Goal: Information Seeking & Learning: Learn about a topic

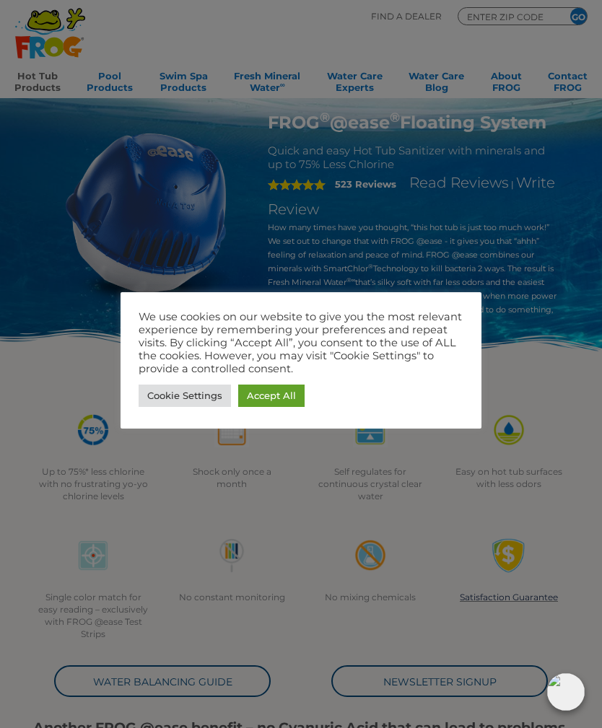
click at [279, 396] on link "Accept All" at bounding box center [271, 396] width 66 height 22
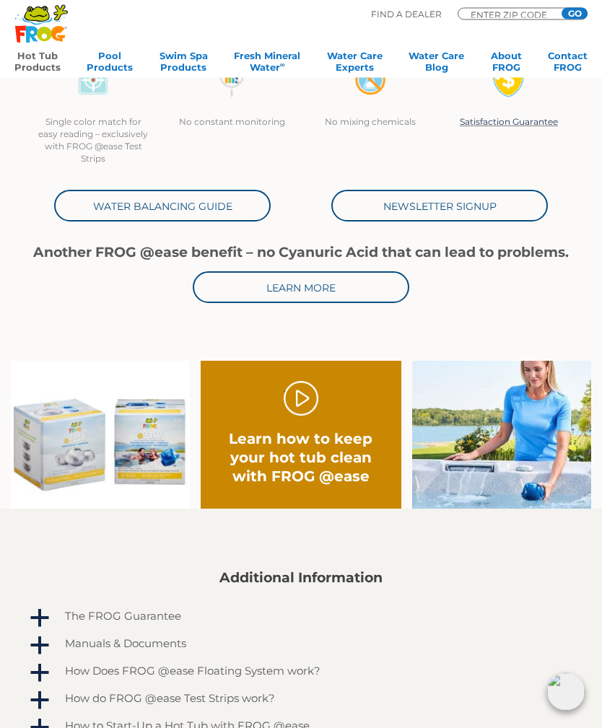
scroll to position [476, 0]
click at [287, 401] on link "." at bounding box center [301, 398] width 35 height 35
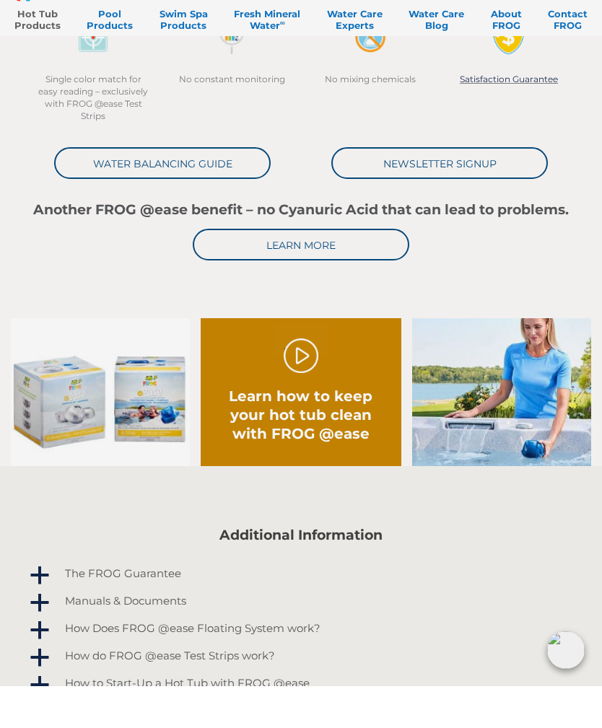
scroll to position [522, 0]
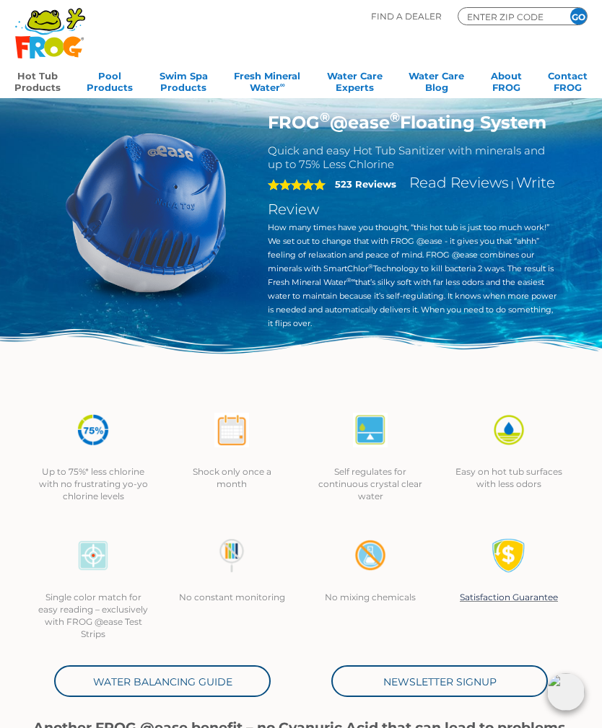
click at [36, 78] on link "Hot Tub Products" at bounding box center [37, 80] width 46 height 29
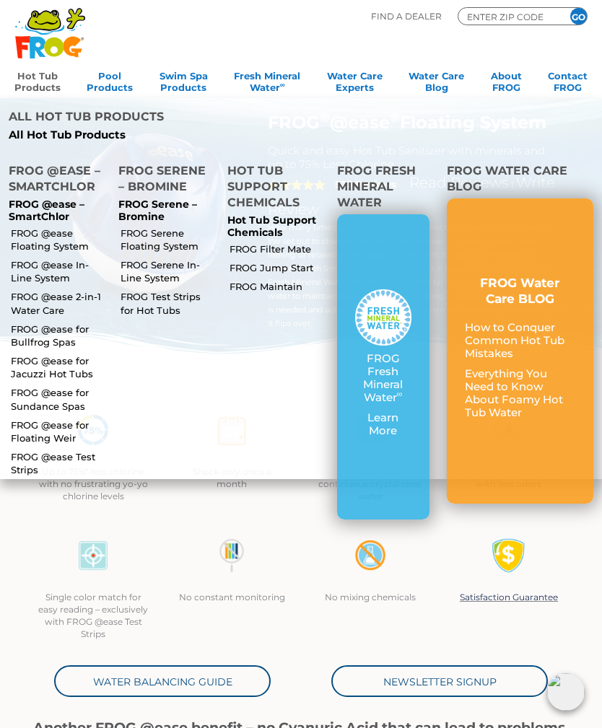
click at [527, 321] on p "How to Conquer Common Hot Tub Mistakes" at bounding box center [520, 340] width 110 height 39
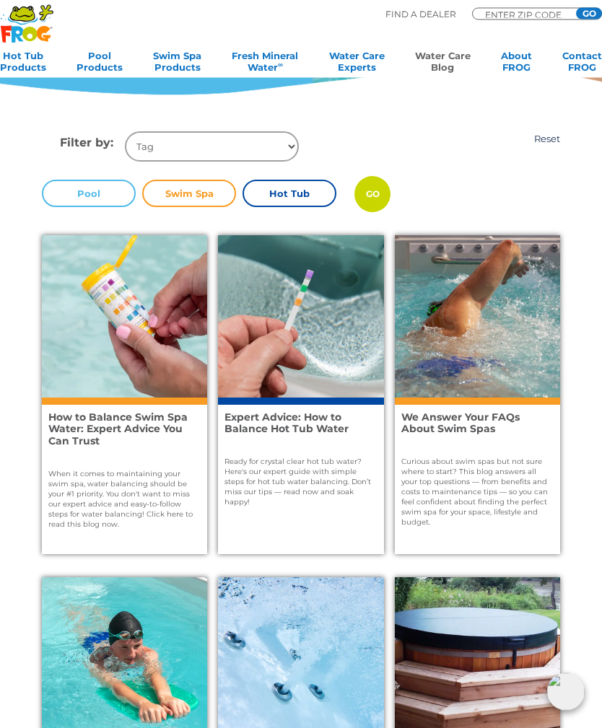
scroll to position [246, 0]
click at [298, 192] on label "Hot Tub" at bounding box center [289, 193] width 94 height 27
click at [0, 0] on input "Hot Tub" at bounding box center [0, 0] width 0 height 0
click at [379, 194] on input "GO" at bounding box center [372, 194] width 36 height 36
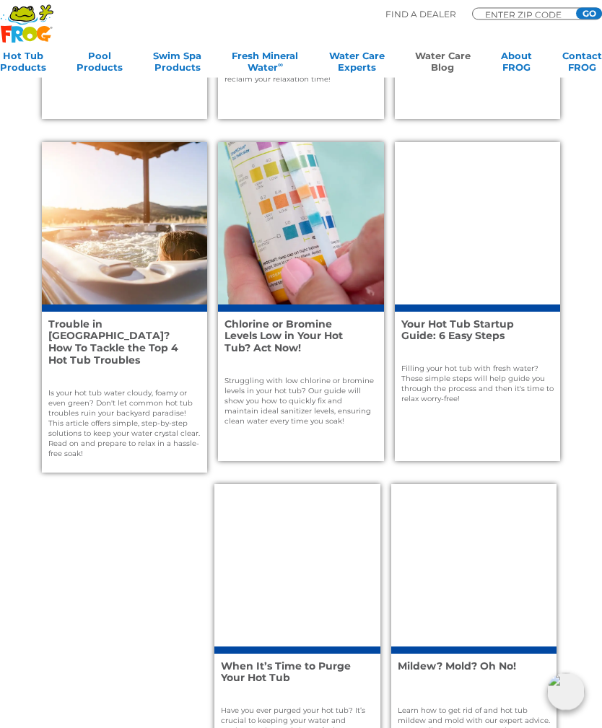
scroll to position [1023, 0]
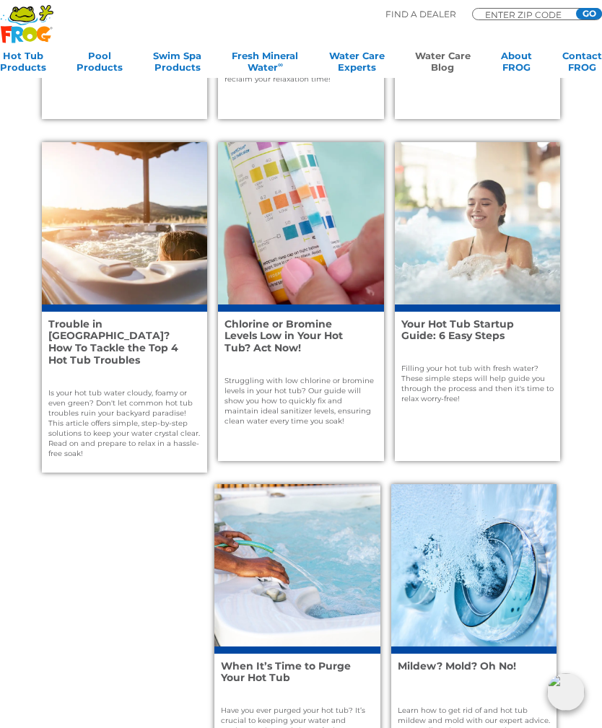
click at [492, 364] on p "Filling your hot tub with fresh water? These simple steps will help guide you t…" at bounding box center [477, 384] width 152 height 40
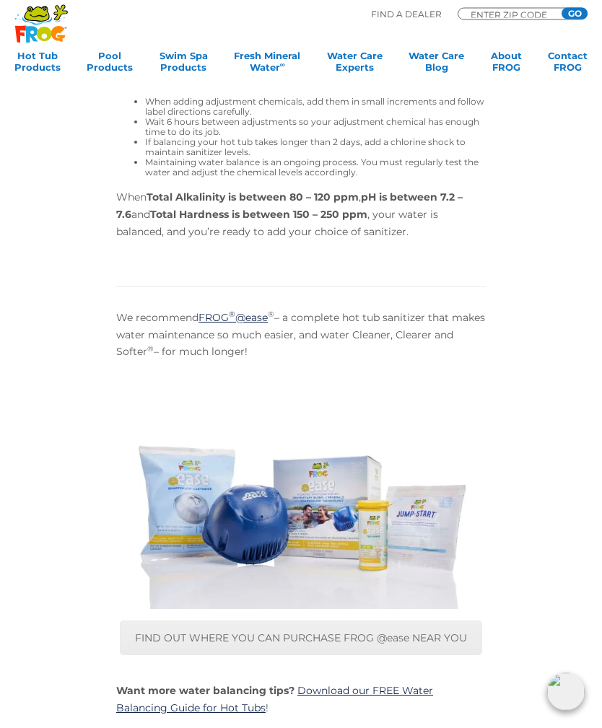
scroll to position [3589, 0]
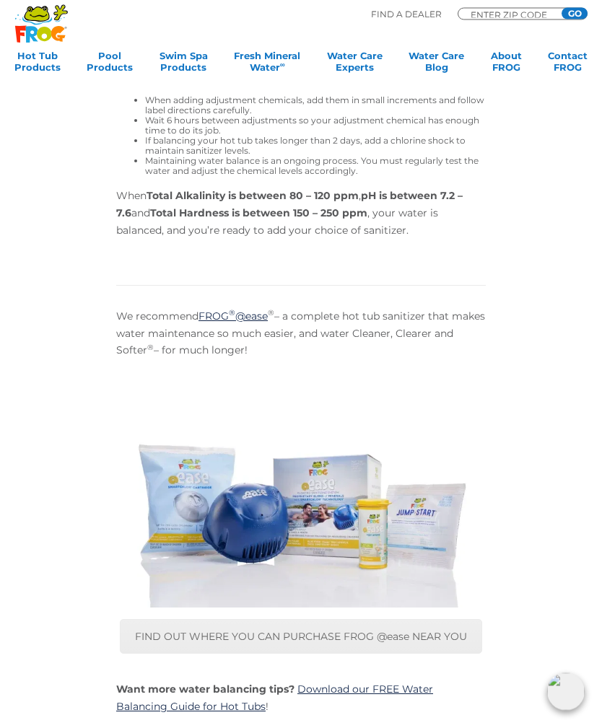
click at [389, 620] on link "FIND OUT WHERE YOU CAN PURCHASE FROG @ease NEAR YOU" at bounding box center [301, 637] width 362 height 35
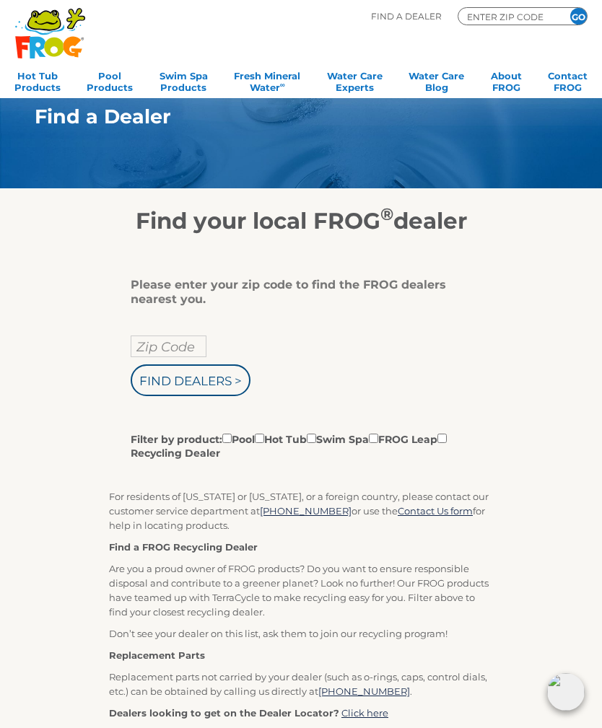
click at [191, 349] on input "Zip Code" at bounding box center [169, 347] width 76 height 22
type input "96753"
click at [264, 440] on input "Filter by product: Pool Hot Tub Swim Spa FROG Leap Recycling Dealer" at bounding box center [259, 438] width 9 height 9
checkbox input "true"
click at [246, 382] on input "Find Dealers >" at bounding box center [191, 380] width 120 height 32
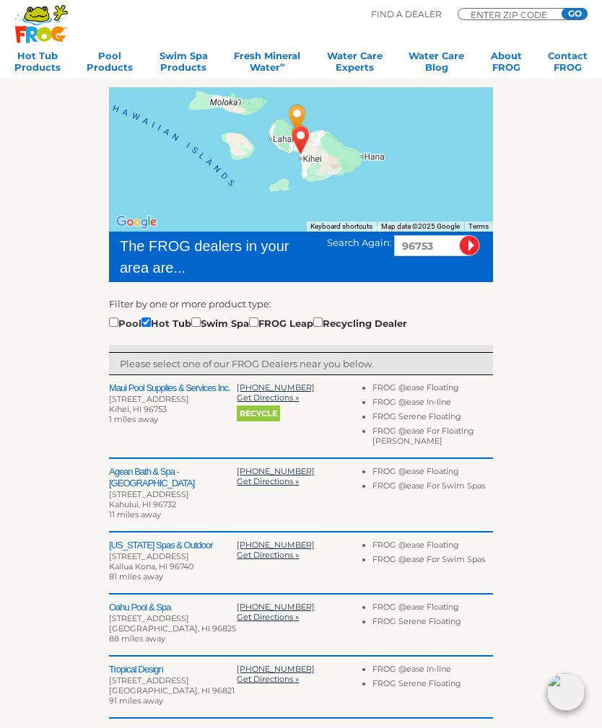
scroll to position [165, 0]
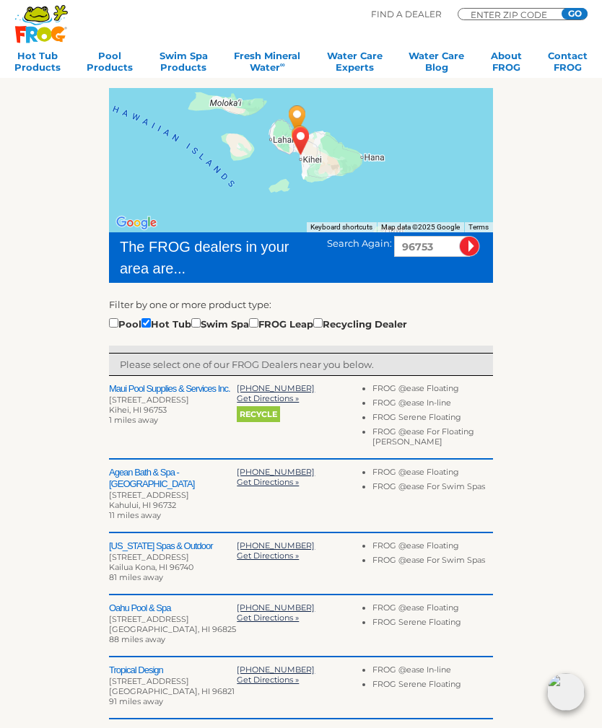
click at [281, 429] on div "808-879-6081 Get Directions » Recycle" at bounding box center [301, 406] width 128 height 46
click at [261, 403] on span "Get Directions »" at bounding box center [268, 398] width 62 height 10
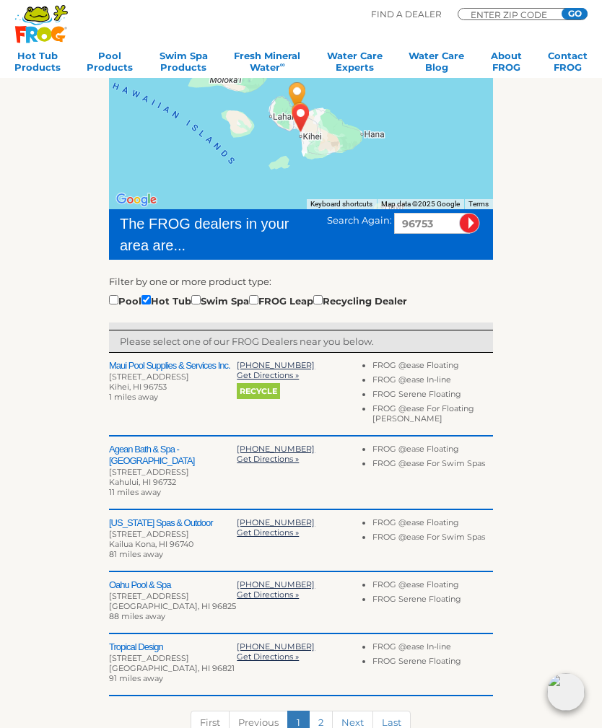
click at [465, 353] on div "Please select one of our FROG Dealers near you below." at bounding box center [301, 342] width 384 height 22
click at [446, 367] on li "FROG @ease Floating" at bounding box center [432, 367] width 121 height 14
click at [416, 382] on li "FROG @ease In-line" at bounding box center [432, 382] width 121 height 14
click at [320, 717] on link "2" at bounding box center [321, 723] width 24 height 24
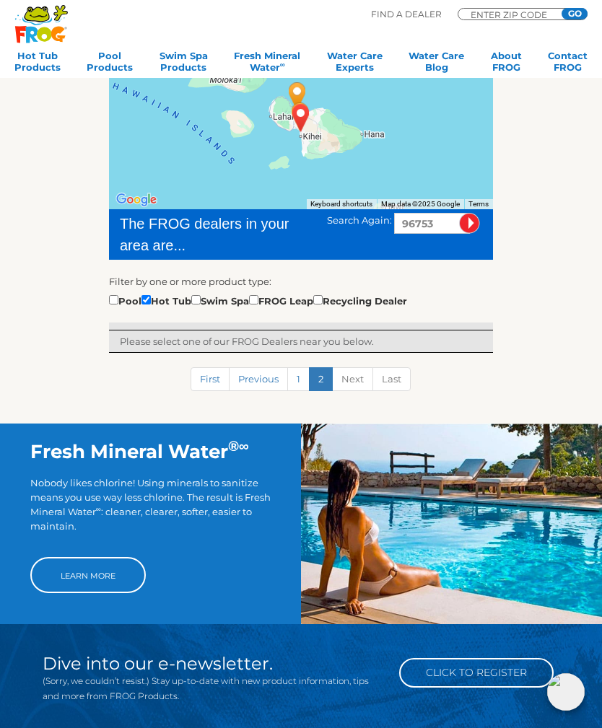
click at [274, 340] on p "Please select one of our FROG Dealers near you below." at bounding box center [301, 341] width 362 height 14
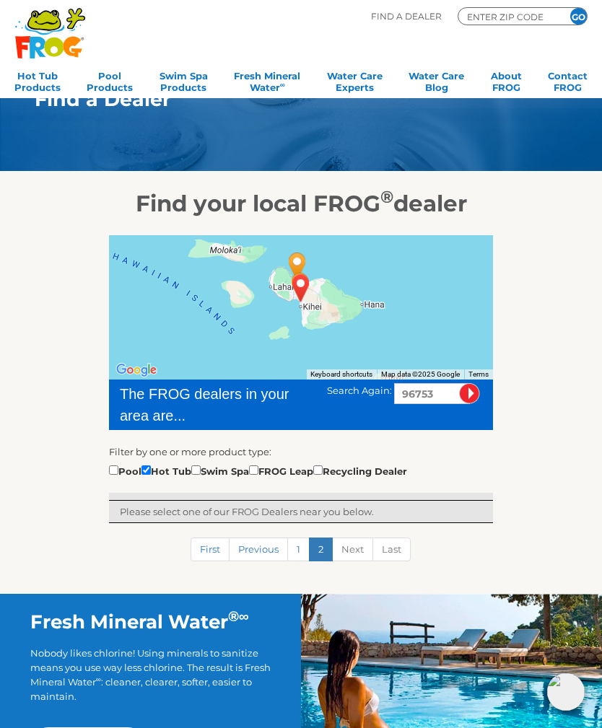
scroll to position [0, 0]
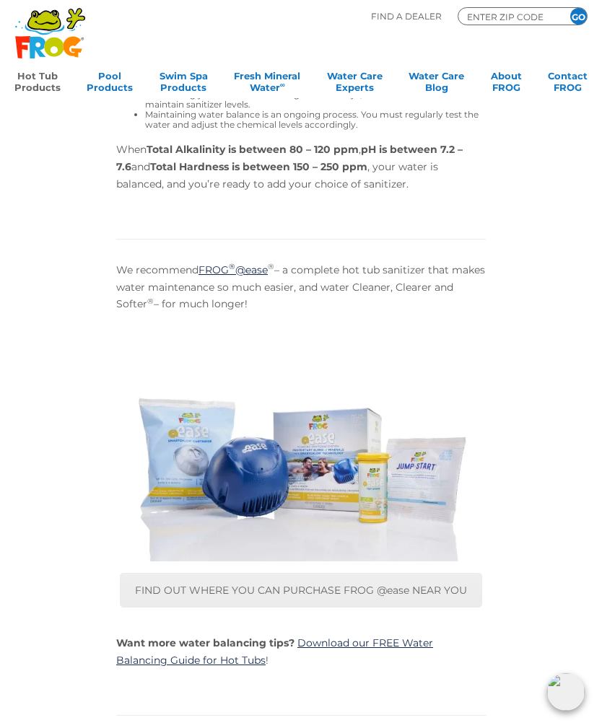
click at [51, 77] on link "Hot Tub Products" at bounding box center [37, 80] width 46 height 29
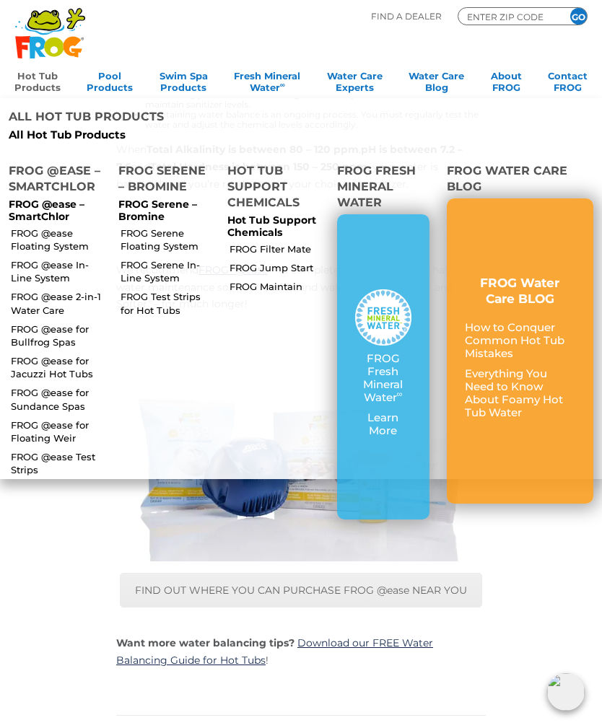
click at [375, 289] on img at bounding box center [383, 317] width 56 height 56
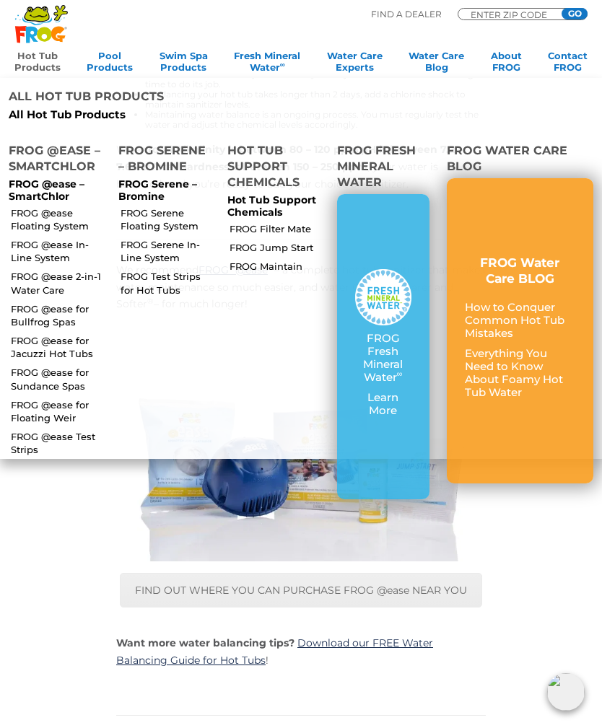
scroll to position [3631, 0]
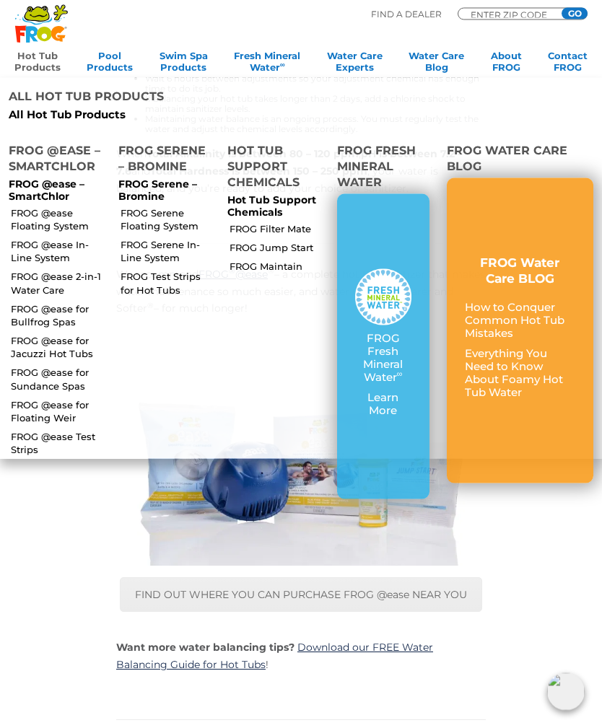
click at [57, 206] on link "FROG @ease Floating System" at bounding box center [58, 219] width 95 height 26
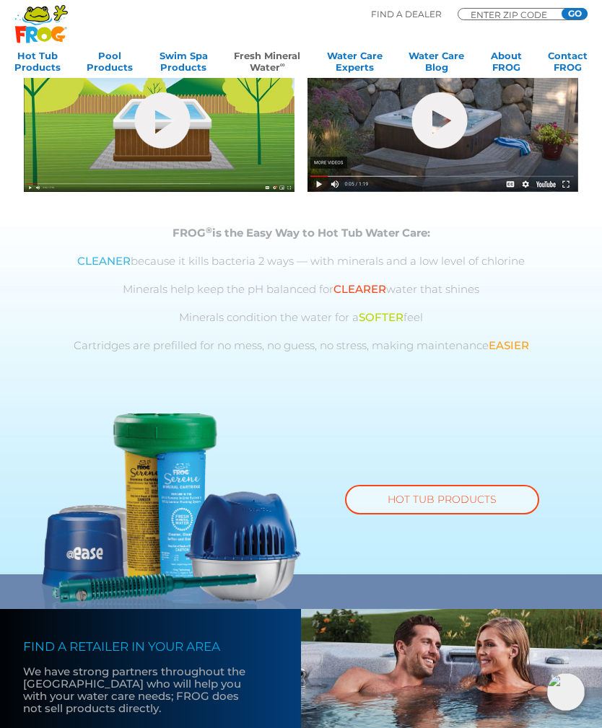
scroll to position [490, 0]
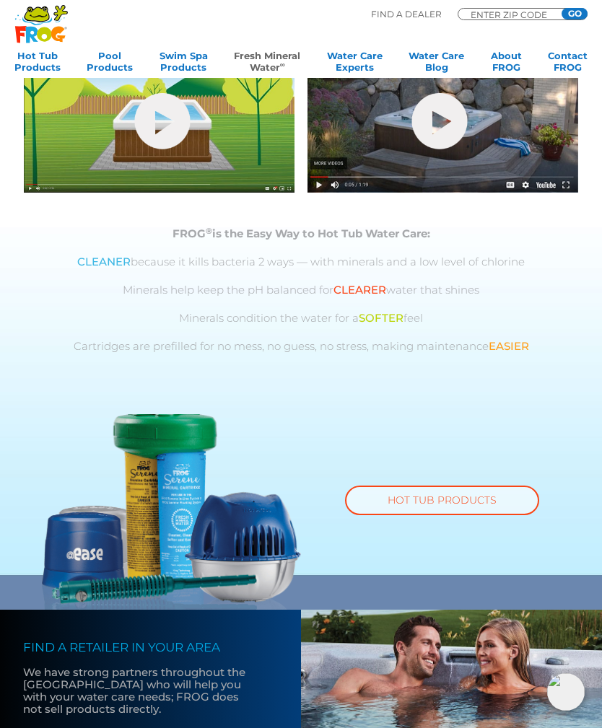
click at [432, 493] on link "HOT TUB PRODUCTS" at bounding box center [442, 501] width 194 height 30
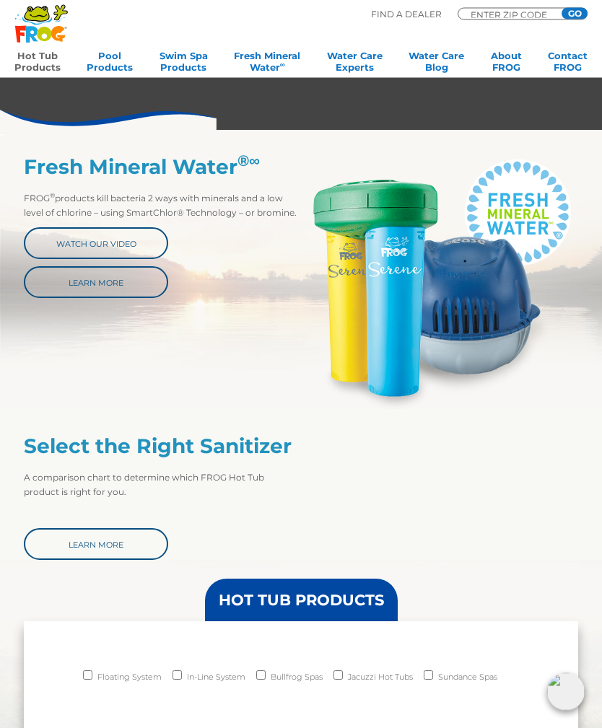
scroll to position [450, 0]
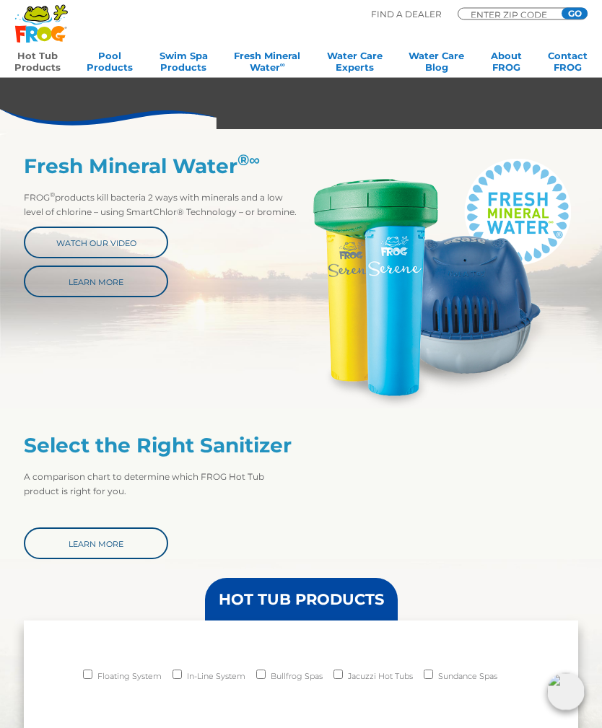
click at [118, 541] on link "Learn More" at bounding box center [96, 544] width 144 height 32
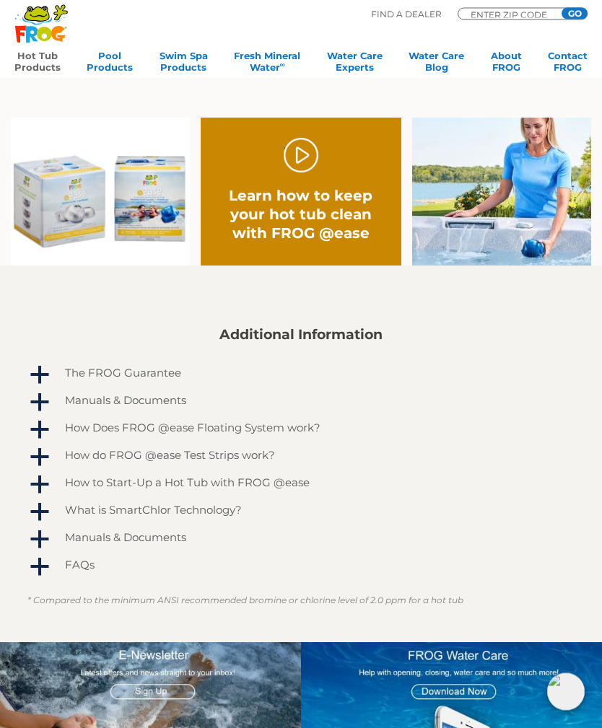
click at [64, 572] on div "FAQs" at bounding box center [293, 565] width 465 height 19
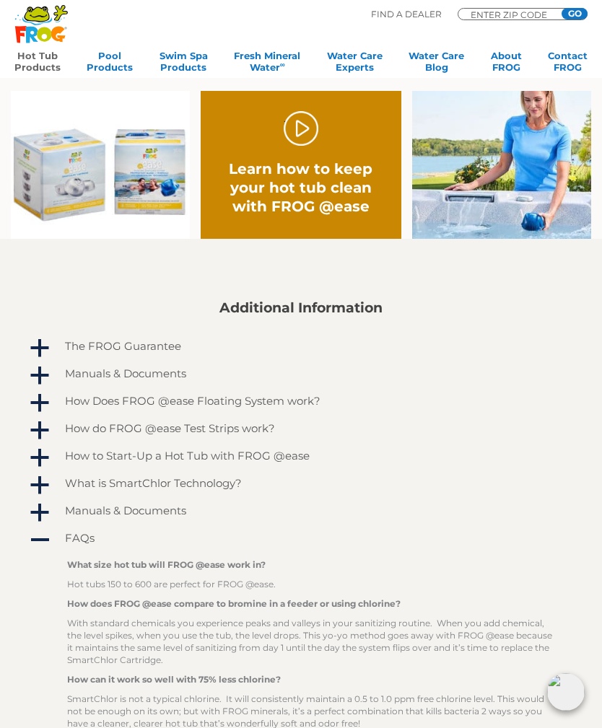
scroll to position [745, 0]
click at [32, 338] on div "a" at bounding box center [38, 348] width 23 height 23
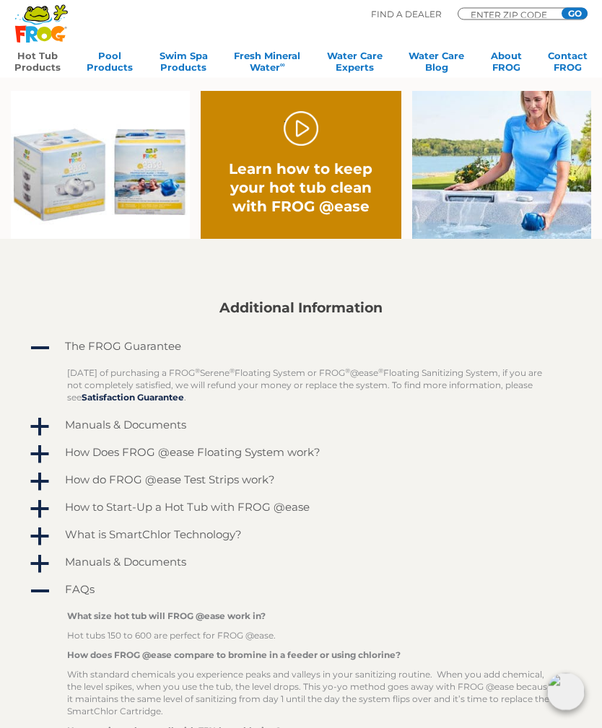
scroll to position [745, 0]
click at [44, 430] on span "a" at bounding box center [40, 427] width 22 height 22
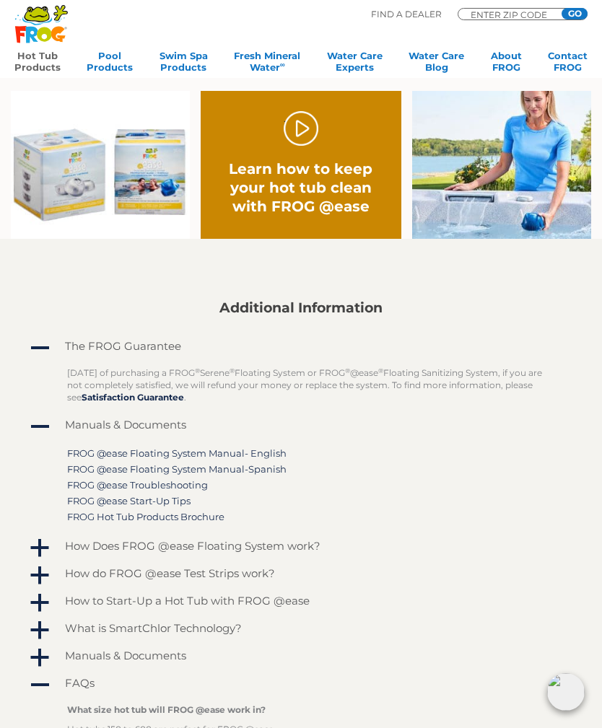
click at [162, 507] on link "FROG @ease Start-Up Tips" at bounding box center [128, 501] width 123 height 12
click at [263, 450] on link "FROG @ease Floating System Manual- English" at bounding box center [176, 453] width 219 height 12
click at [249, 450] on link "FROG @ease Floating System Manual- English" at bounding box center [176, 453] width 219 height 12
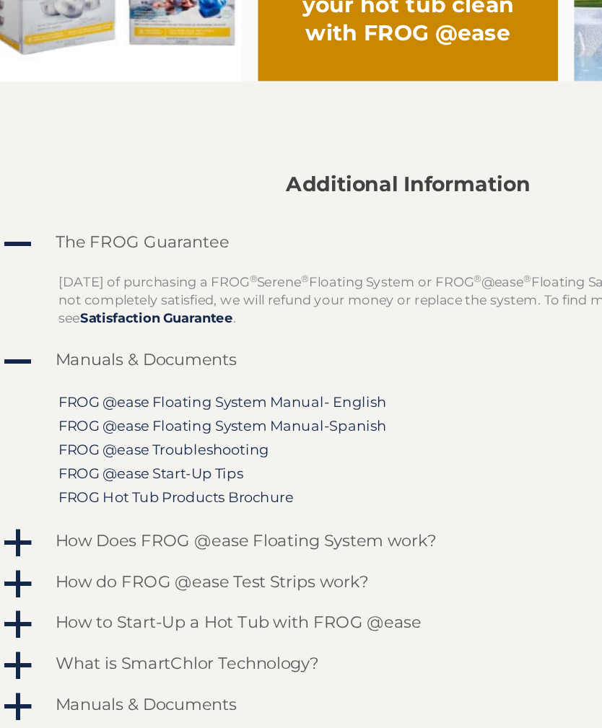
click at [29, 593] on span "a" at bounding box center [40, 604] width 22 height 22
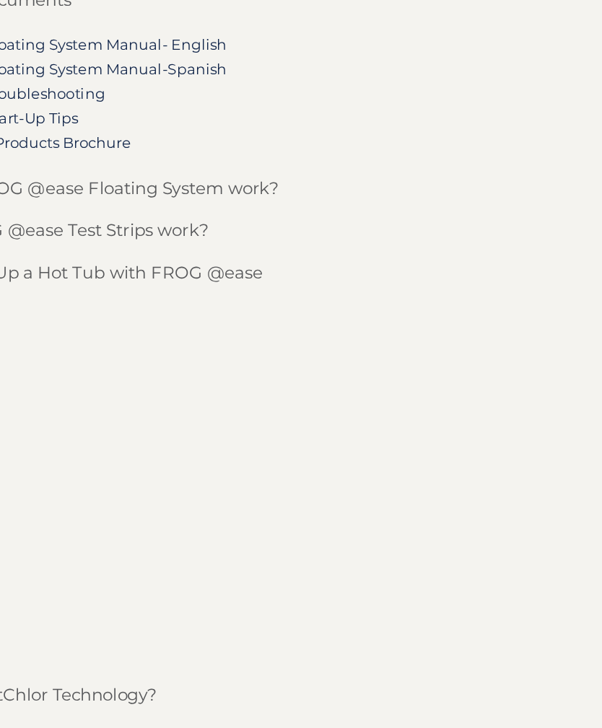
scroll to position [942, 0]
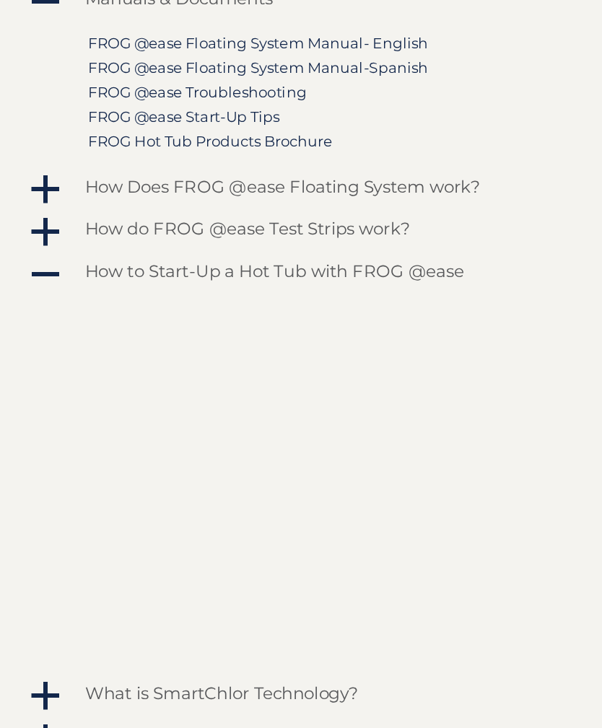
click at [31, 341] on span "a" at bounding box center [40, 352] width 22 height 22
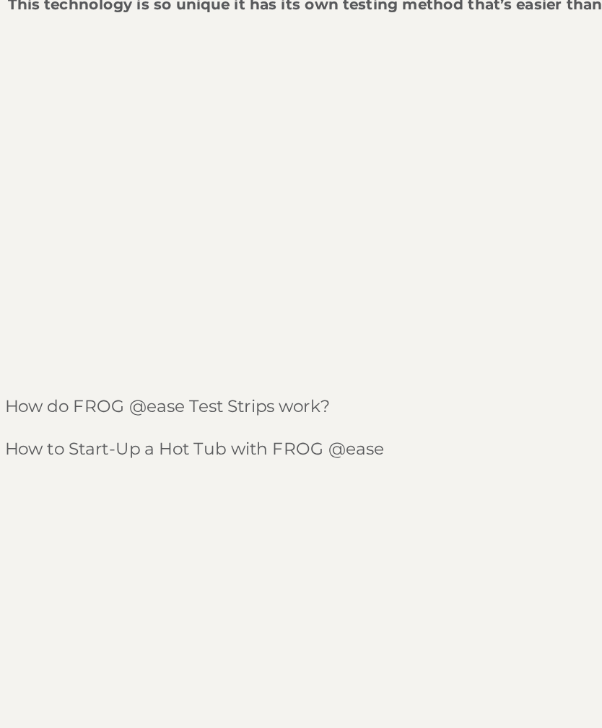
scroll to position [1183, 0]
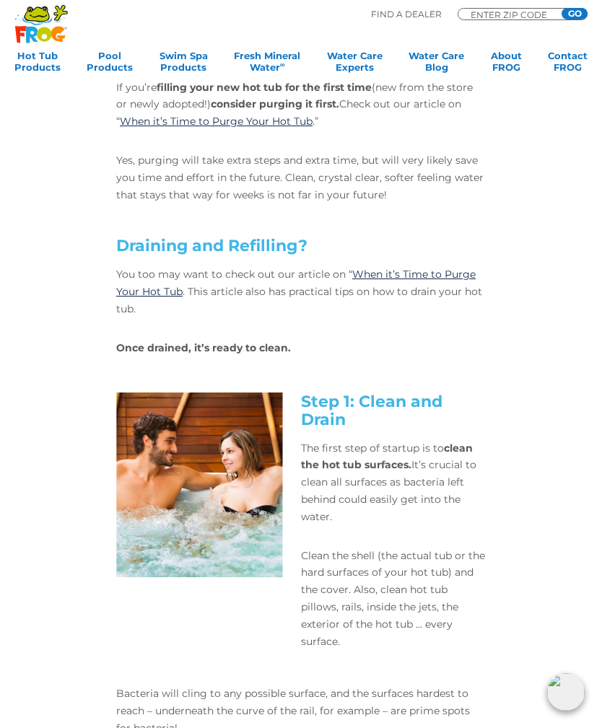
scroll to position [559, 0]
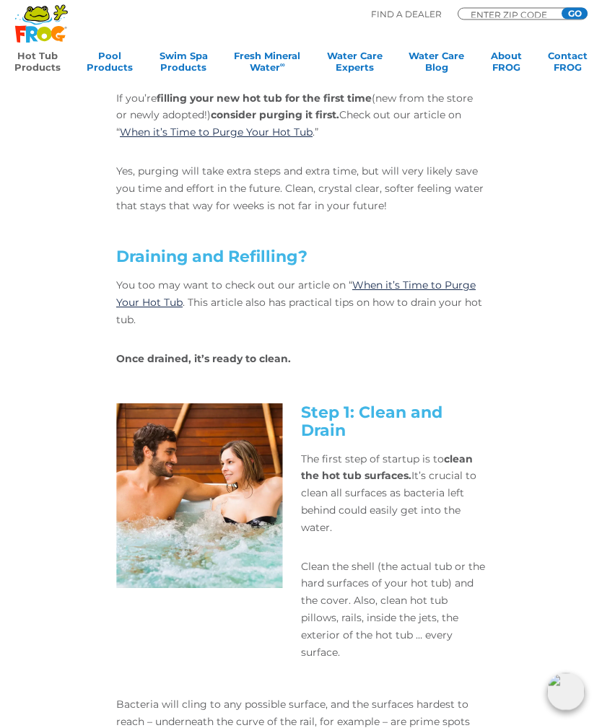
click at [48, 65] on link "Hot Tub Products" at bounding box center [37, 64] width 46 height 29
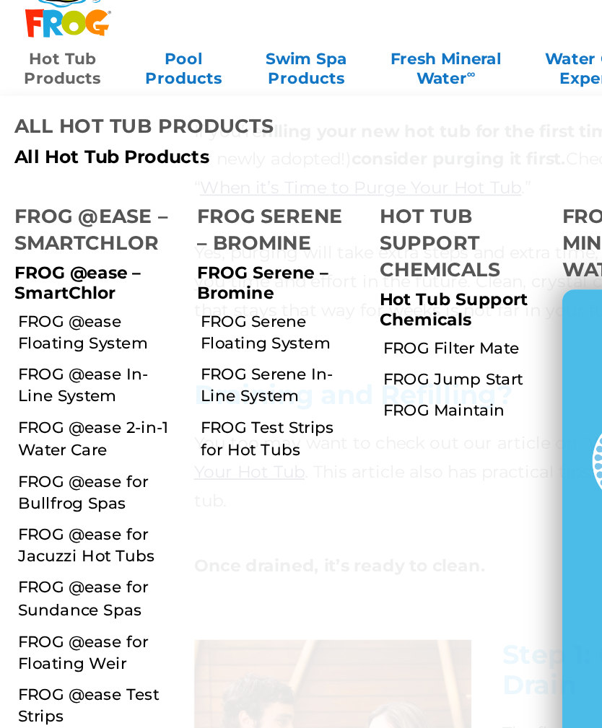
click at [57, 203] on li "FROG @ease Floating System" at bounding box center [55, 219] width 102 height 32
click at [58, 206] on link "FROG @ease Floating System" at bounding box center [58, 219] width 95 height 26
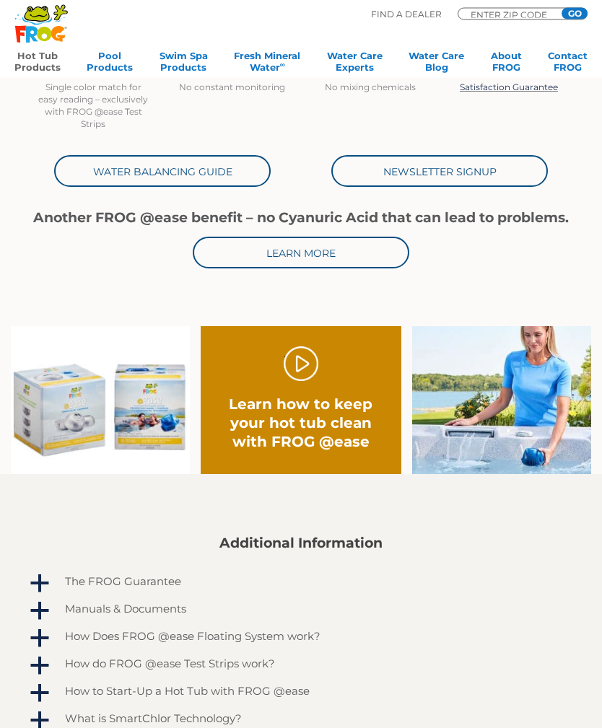
scroll to position [515, 0]
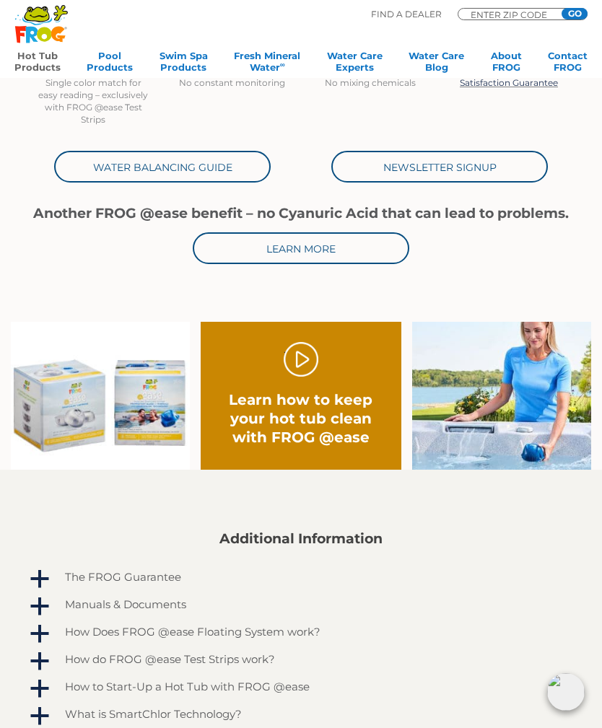
click at [300, 368] on link "." at bounding box center [301, 359] width 35 height 35
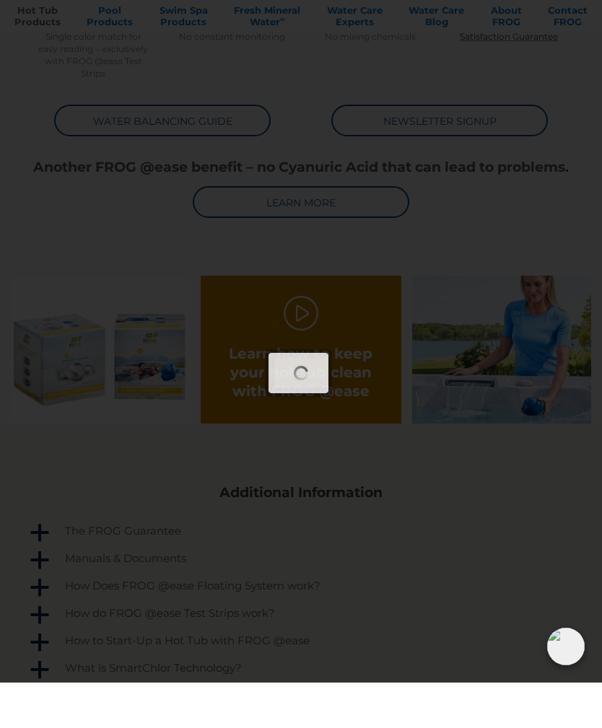
scroll to position [561, 0]
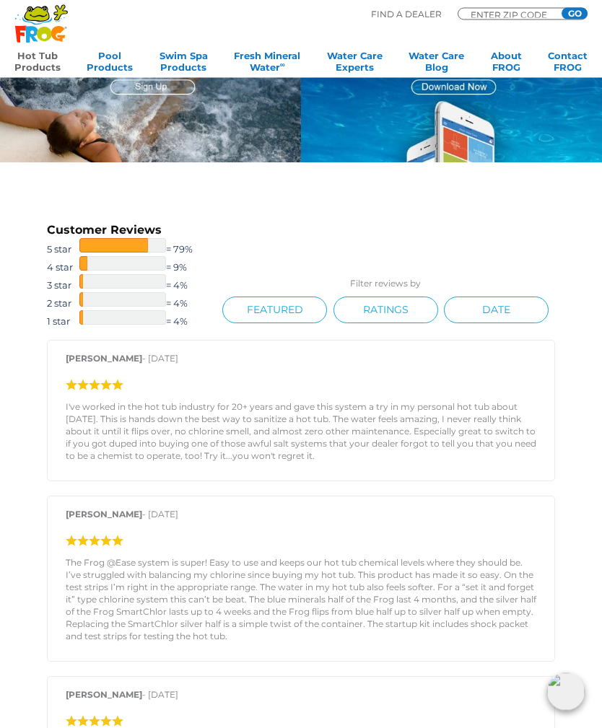
scroll to position [1349, 0]
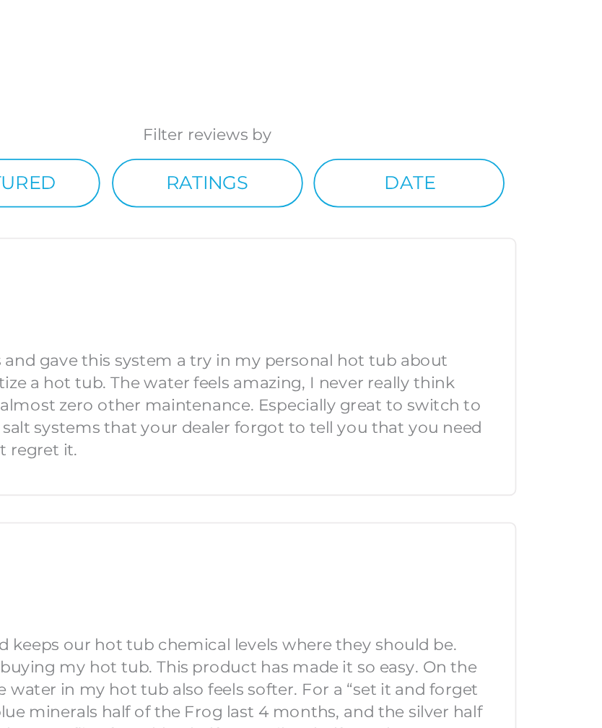
click at [205, 482] on p "[PERSON_NAME] - [DATE]" at bounding box center [301, 491] width 471 height 19
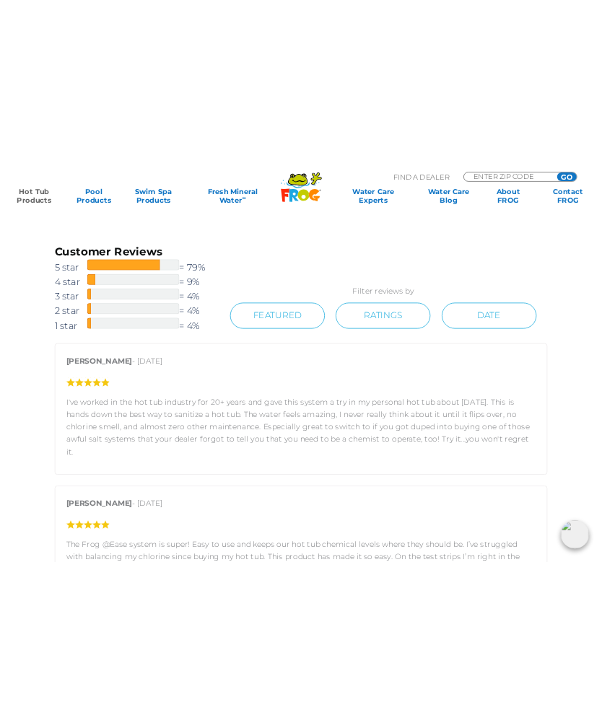
scroll to position [1387, 0]
